Goal: Information Seeking & Learning: Learn about a topic

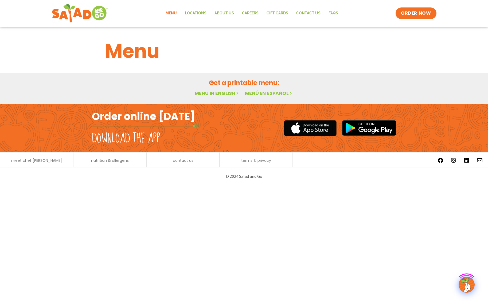
click at [172, 14] on link "Menu" at bounding box center [170, 13] width 19 height 12
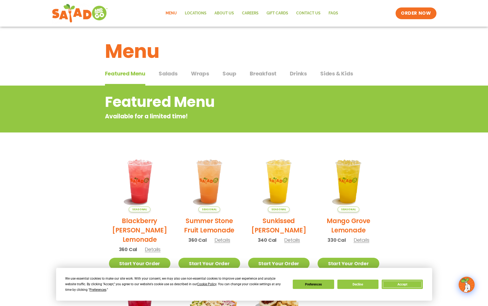
click at [398, 285] on button "Accept" at bounding box center [401, 284] width 41 height 9
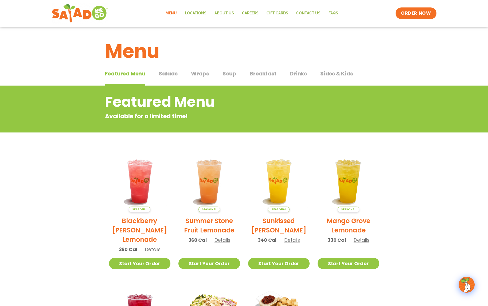
click at [343, 76] on span "Sides & Kids" at bounding box center [336, 74] width 33 height 8
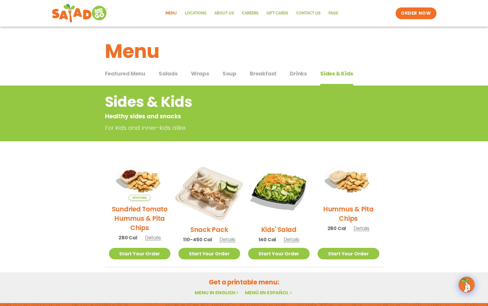
click at [220, 193] on img at bounding box center [209, 190] width 72 height 72
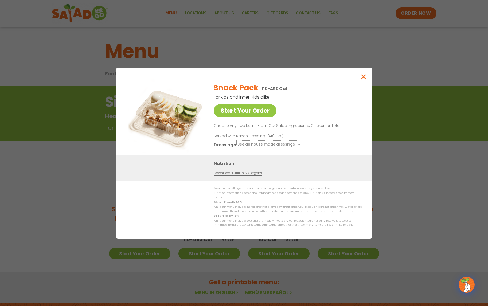
click at [298, 145] on button "See all house made dressings" at bounding box center [269, 144] width 65 height 7
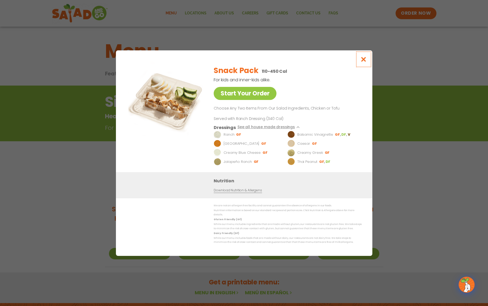
click at [364, 60] on icon "Close modal" at bounding box center [363, 60] width 7 height 6
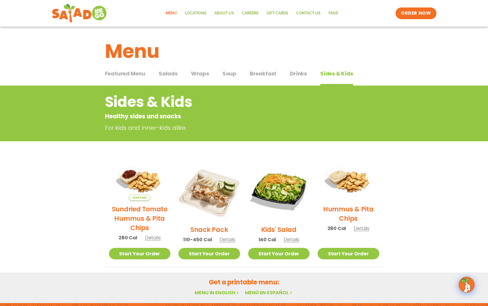
scroll to position [79, 0]
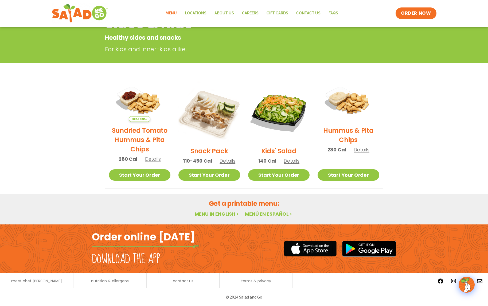
click at [226, 216] on link "Menu in English" at bounding box center [217, 214] width 45 height 7
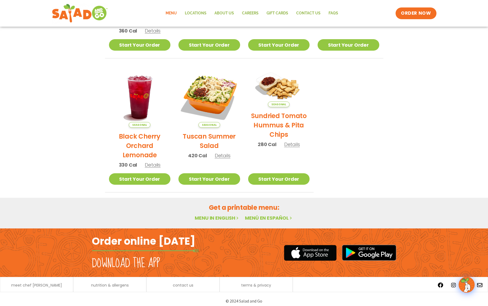
scroll to position [220, 0]
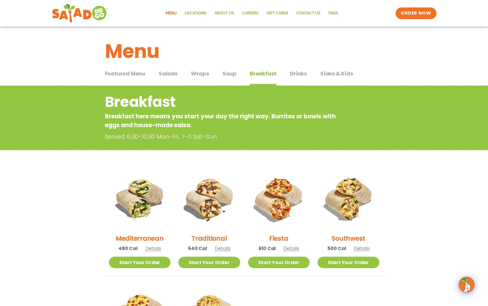
click at [301, 75] on span "Drinks" at bounding box center [298, 74] width 17 height 8
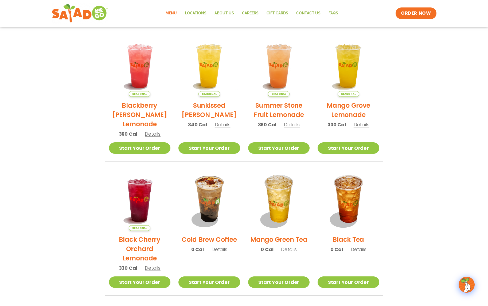
scroll to position [124, 0]
